Goal: Use online tool/utility: Utilize a website feature to perform a specific function

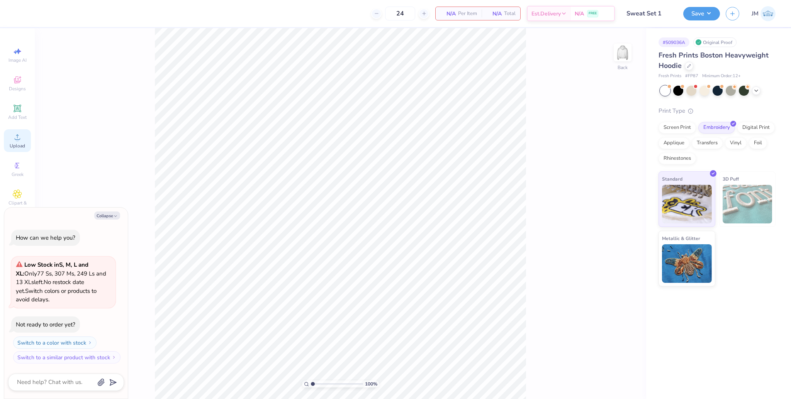
click at [22, 143] on span "Upload" at bounding box center [17, 146] width 15 height 6
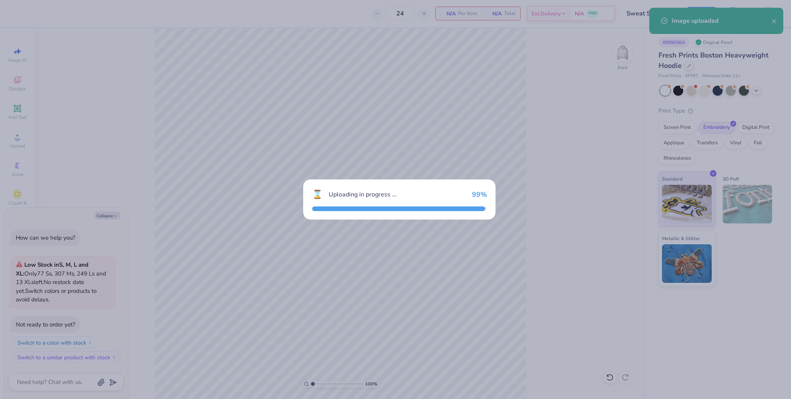
type textarea "x"
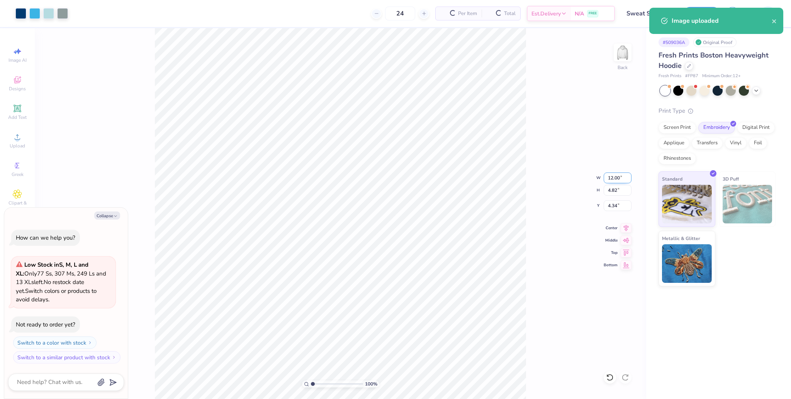
click at [613, 180] on input "12.00" at bounding box center [618, 178] width 28 height 11
type input "10"
type textarea "x"
type input "10.00"
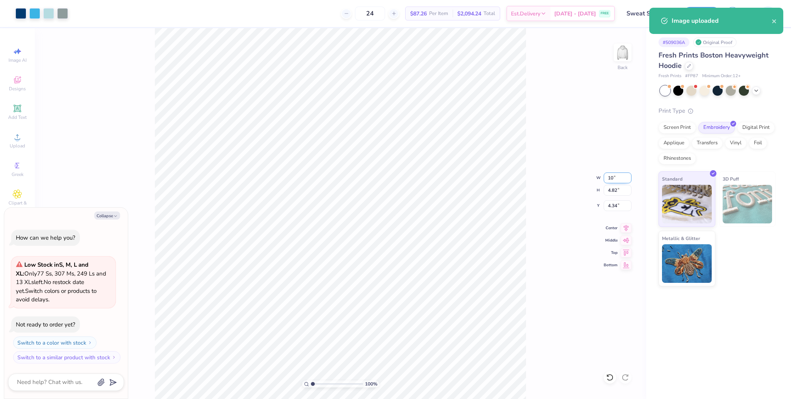
type input "4.01"
type input "4.74"
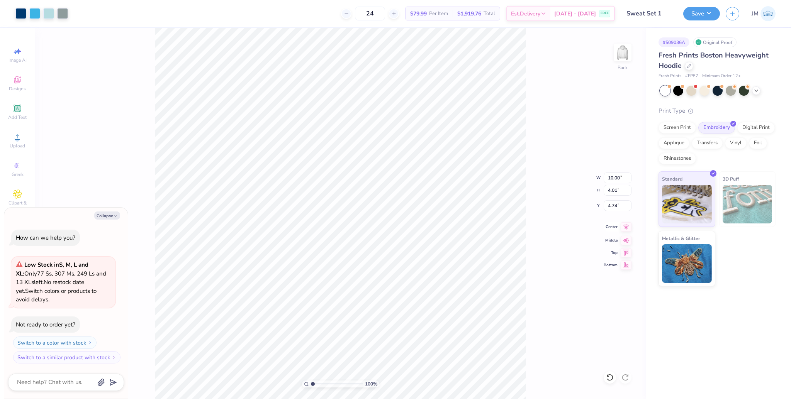
click at [629, 231] on icon at bounding box center [626, 227] width 11 height 9
click at [627, 228] on icon at bounding box center [626, 227] width 11 height 9
type textarea "x"
click at [612, 211] on input "4.74" at bounding box center [618, 205] width 28 height 11
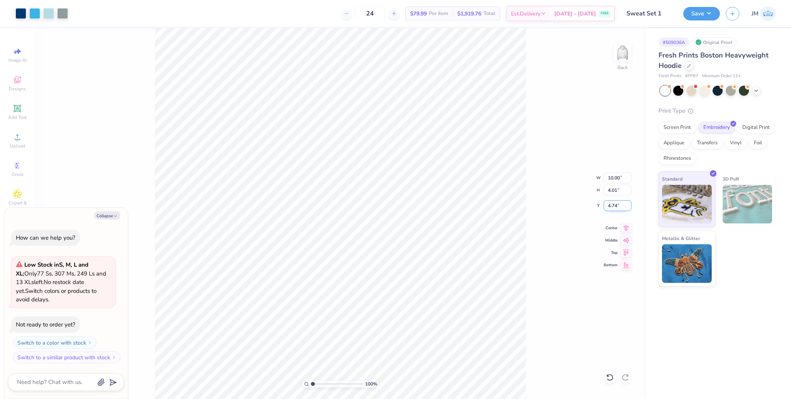
click at [611, 211] on input "4.74" at bounding box center [618, 205] width 28 height 11
type input "3"
type textarea "x"
type input "3.00"
click at [622, 228] on icon at bounding box center [626, 227] width 11 height 9
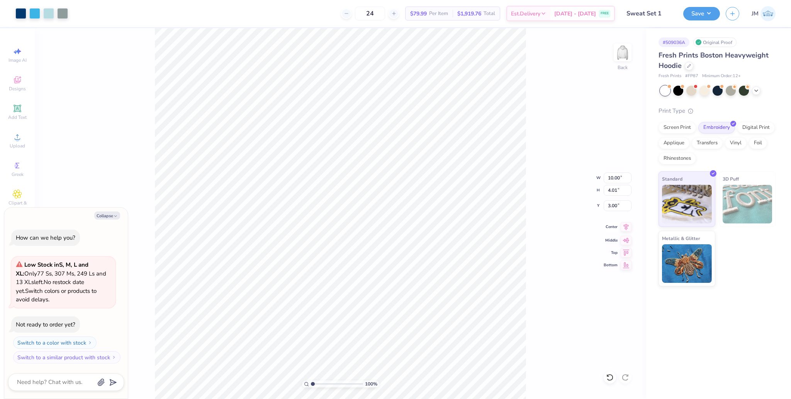
click at [624, 228] on icon at bounding box center [626, 227] width 11 height 9
click at [625, 228] on icon at bounding box center [626, 227] width 11 height 9
click at [627, 51] on img at bounding box center [622, 52] width 31 height 31
click at [21, 139] on icon at bounding box center [17, 136] width 9 height 9
type textarea "x"
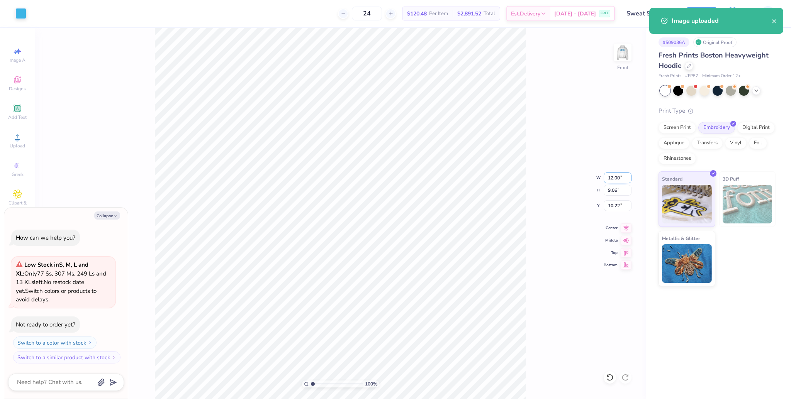
click at [606, 173] on input "12.00" at bounding box center [618, 178] width 28 height 11
type input "11"
type textarea "x"
type input "11.00"
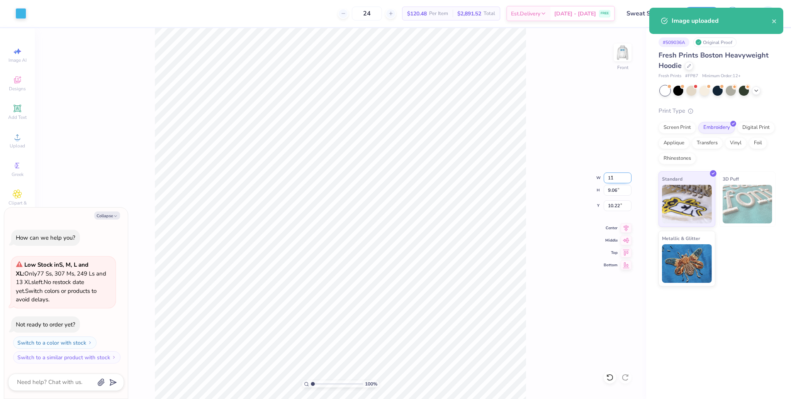
type input "8.30"
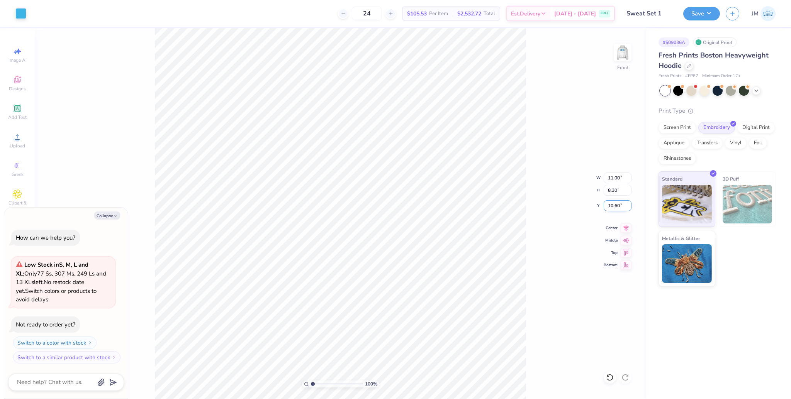
click at [613, 210] on input "10.60" at bounding box center [618, 205] width 28 height 11
type input "3"
type textarea "x"
type input "5.00"
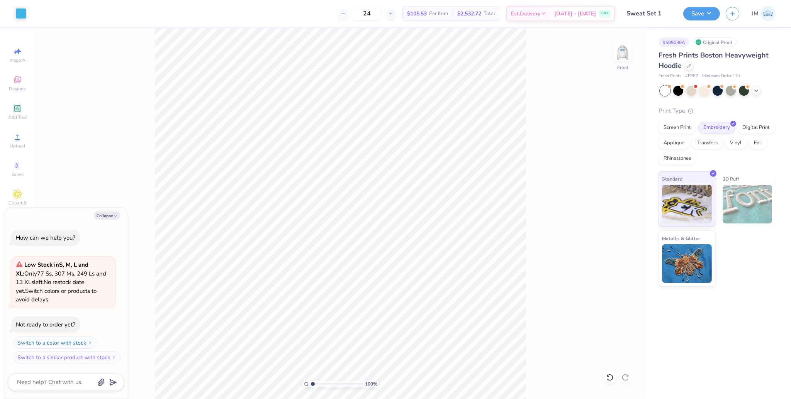
type textarea "x"
click at [611, 209] on input "5.00" at bounding box center [618, 205] width 28 height 11
type input "6"
type textarea "x"
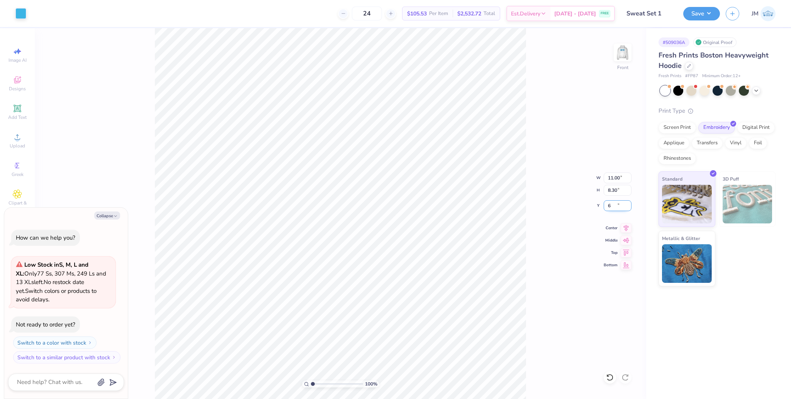
type input "6.00"
click at [629, 59] on img at bounding box center [622, 52] width 31 height 31
click at [627, 51] on img at bounding box center [622, 52] width 31 height 31
click at [630, 228] on icon at bounding box center [626, 227] width 11 height 9
click at [707, 19] on div "Save" at bounding box center [701, 14] width 37 height 14
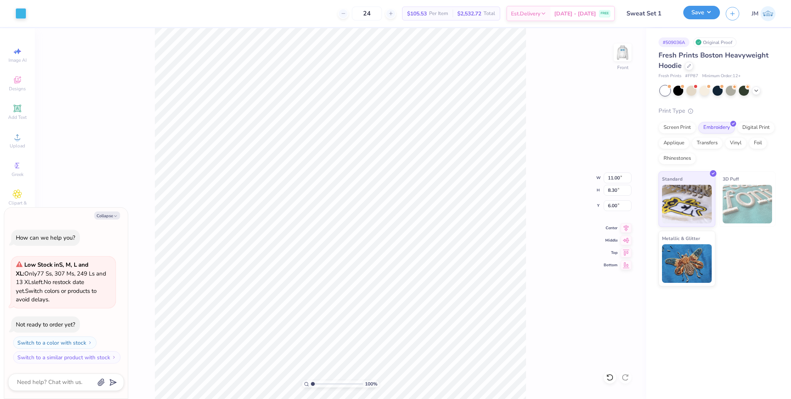
click at [701, 14] on button "Save" at bounding box center [701, 13] width 37 height 14
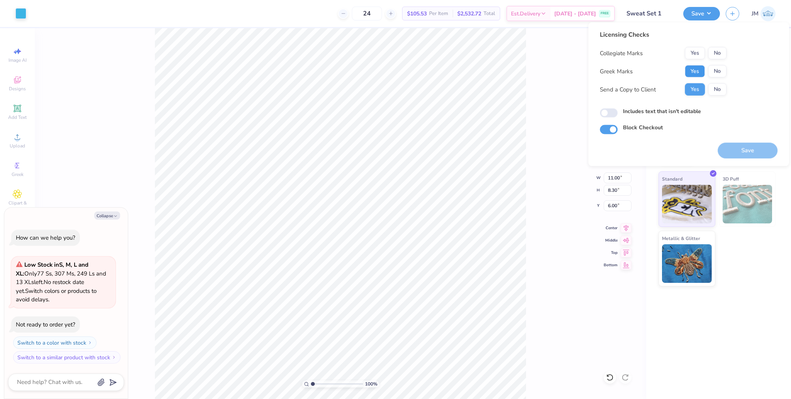
click at [695, 75] on button "Yes" at bounding box center [695, 71] width 20 height 12
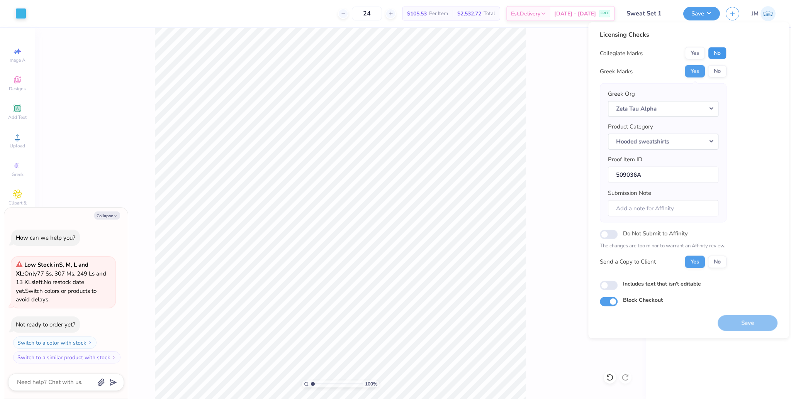
click at [708, 50] on button "No" at bounding box center [717, 53] width 19 height 12
click at [751, 324] on button "Save" at bounding box center [748, 323] width 60 height 16
click at [545, 198] on div "100 % Front W 11.00 11.00 " H 8.30 8.30 " Y 6.00 6.00 " Center Middle Top Bottom" at bounding box center [340, 213] width 611 height 371
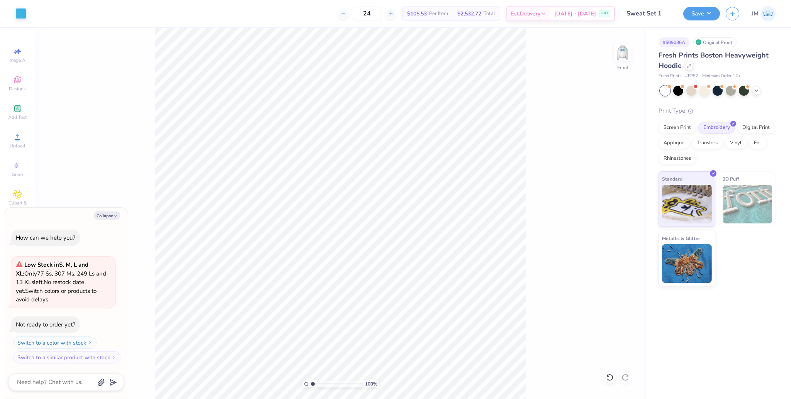
click at [637, 44] on div "100 % Front" at bounding box center [340, 213] width 611 height 371
click at [628, 53] on img at bounding box center [622, 52] width 31 height 31
click at [693, 20] on div "Save JM" at bounding box center [737, 13] width 108 height 27
click at [698, 17] on button "Save" at bounding box center [701, 13] width 37 height 14
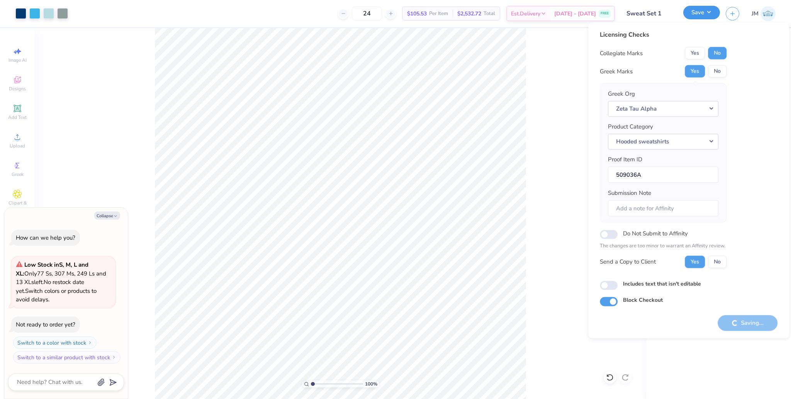
click at [698, 17] on button "Save" at bounding box center [701, 13] width 37 height 14
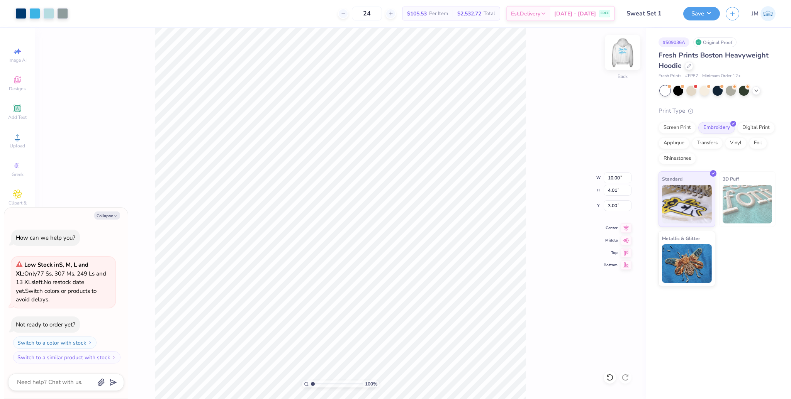
click at [626, 53] on img at bounding box center [622, 52] width 31 height 31
click at [620, 55] on img at bounding box center [622, 52] width 31 height 31
type textarea "x"
